Goal: Communication & Community: Answer question/provide support

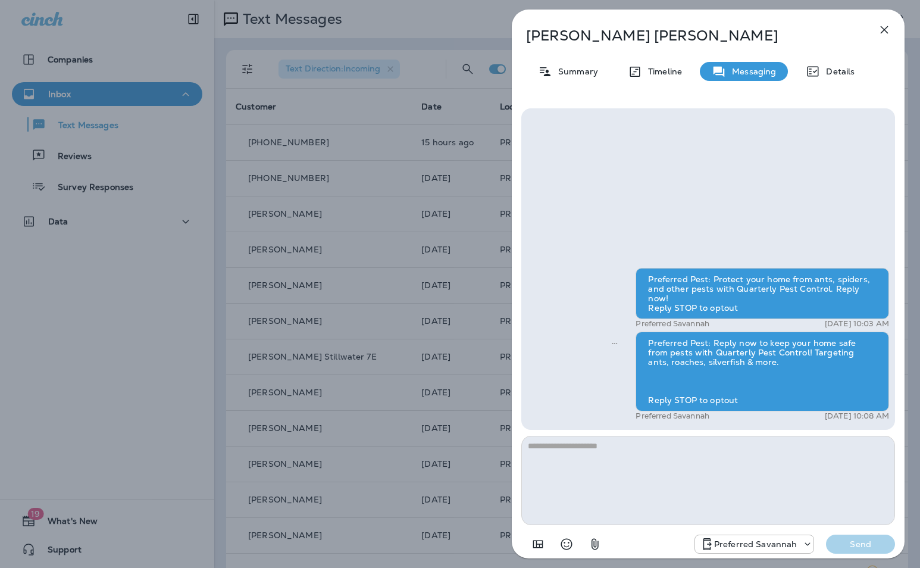
click at [882, 35] on icon "button" at bounding box center [884, 30] width 14 height 14
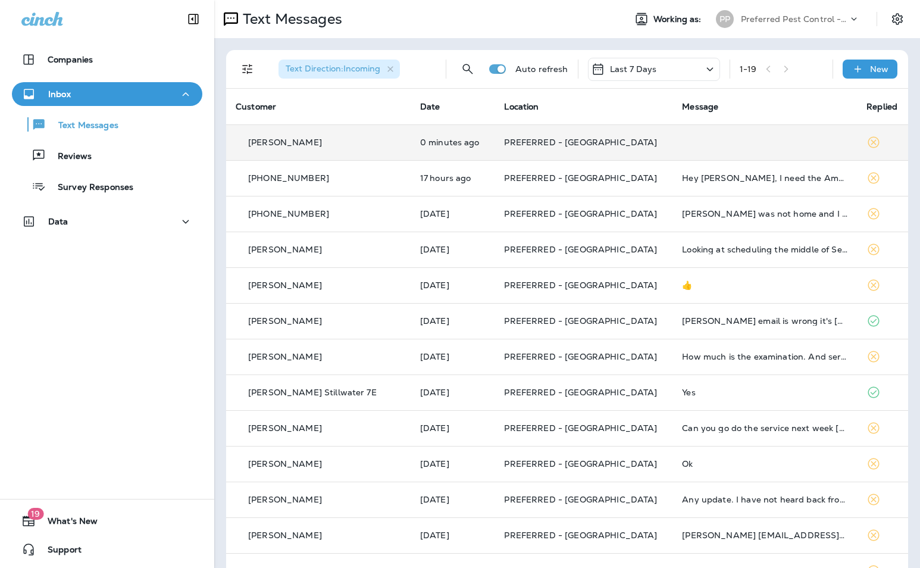
click at [672, 145] on td at bounding box center [764, 142] width 184 height 36
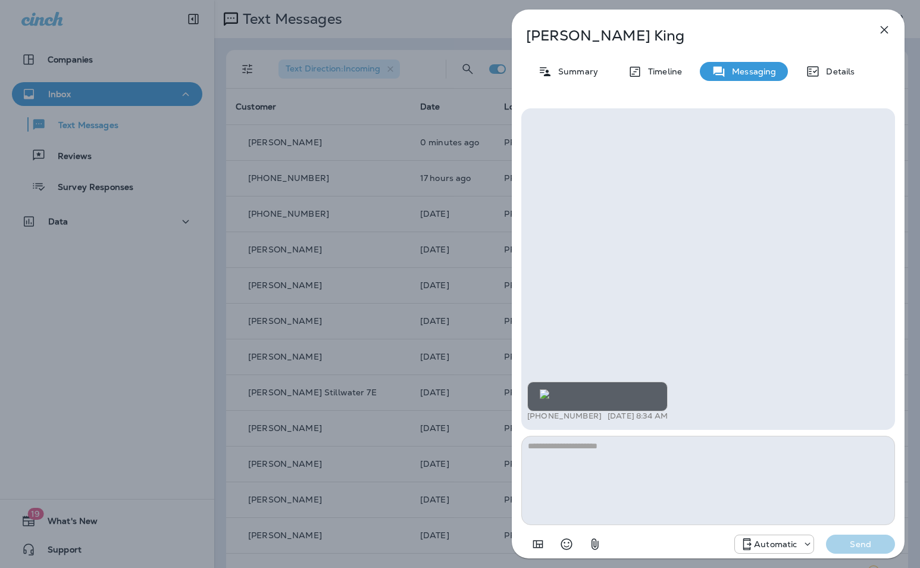
scroll to position [-23, 0]
click at [549, 389] on img at bounding box center [545, 394] width 10 height 10
click at [891, 28] on icon "button" at bounding box center [884, 30] width 14 height 14
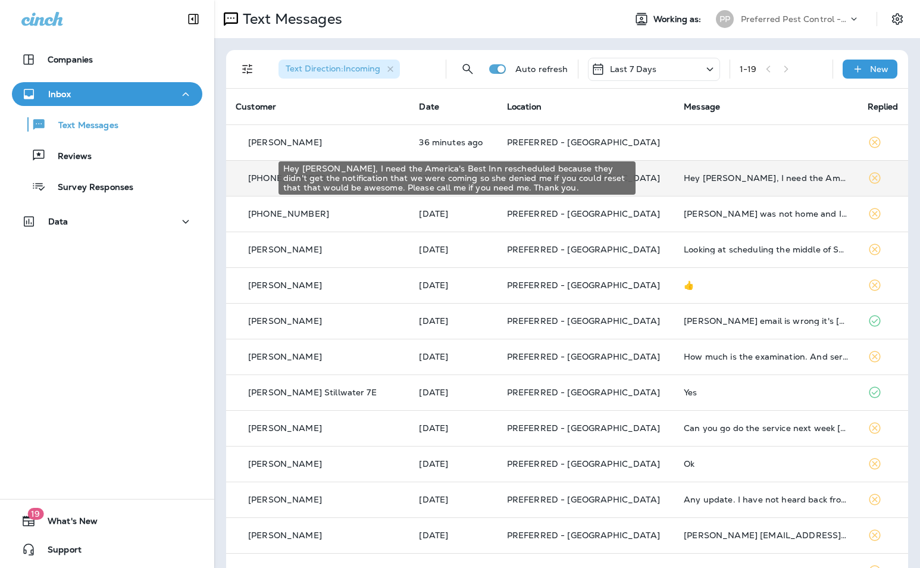
click at [684, 179] on div "Hey [PERSON_NAME], I need the America's Best Inn rescheduled because they didn'…" at bounding box center [766, 178] width 164 height 10
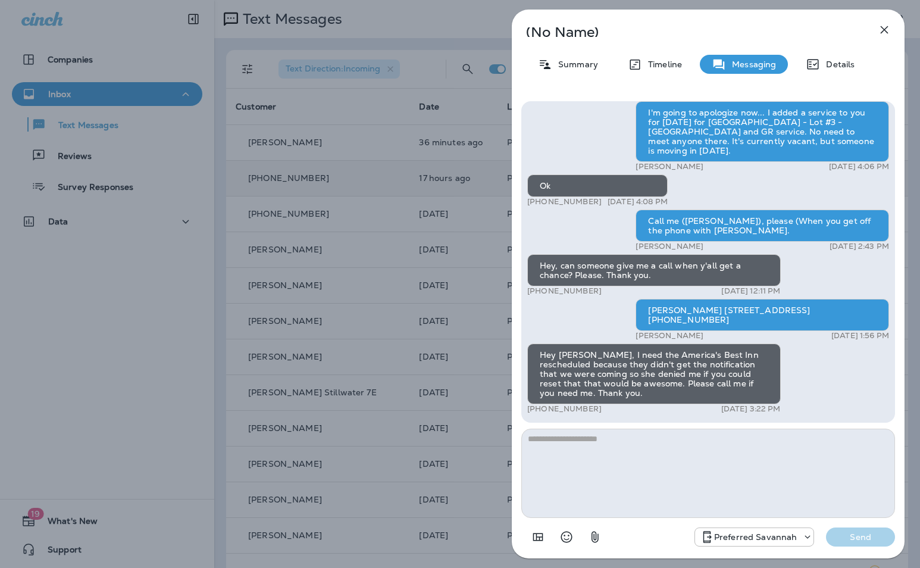
click at [886, 30] on icon "button" at bounding box center [884, 30] width 14 height 14
